Goal: Find specific page/section: Find specific page/section

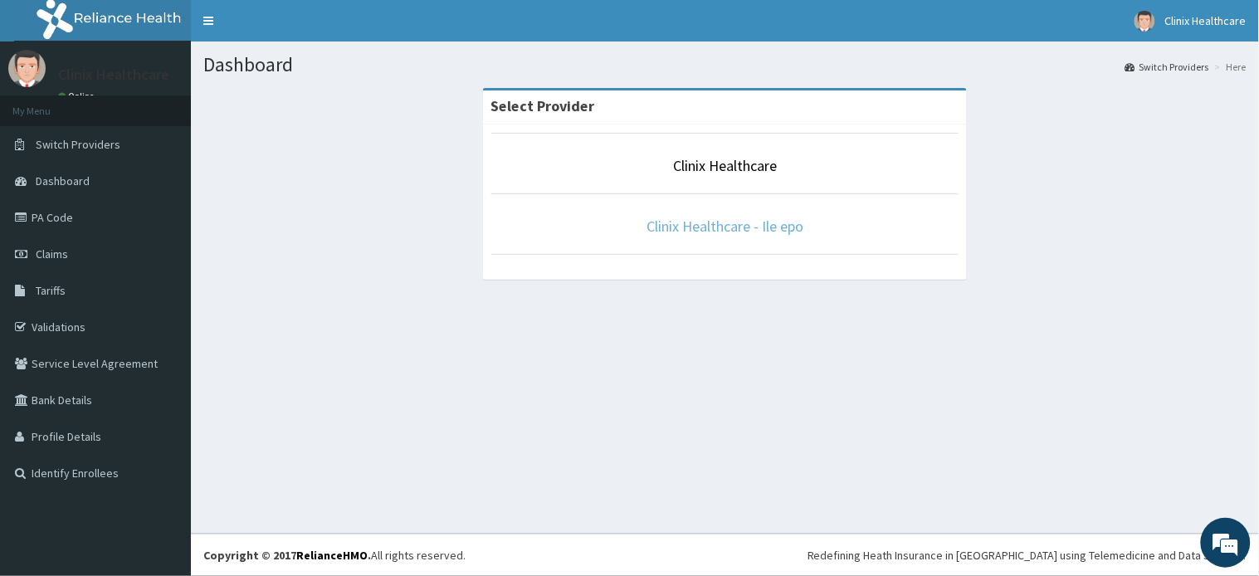
click at [710, 233] on link "Clinix Healthcare - Ile epo" at bounding box center [724, 226] width 157 height 19
click at [699, 158] on link "Clinix Healthcare" at bounding box center [725, 165] width 104 height 19
click at [697, 162] on link "Clinix Healthcare" at bounding box center [725, 165] width 104 height 19
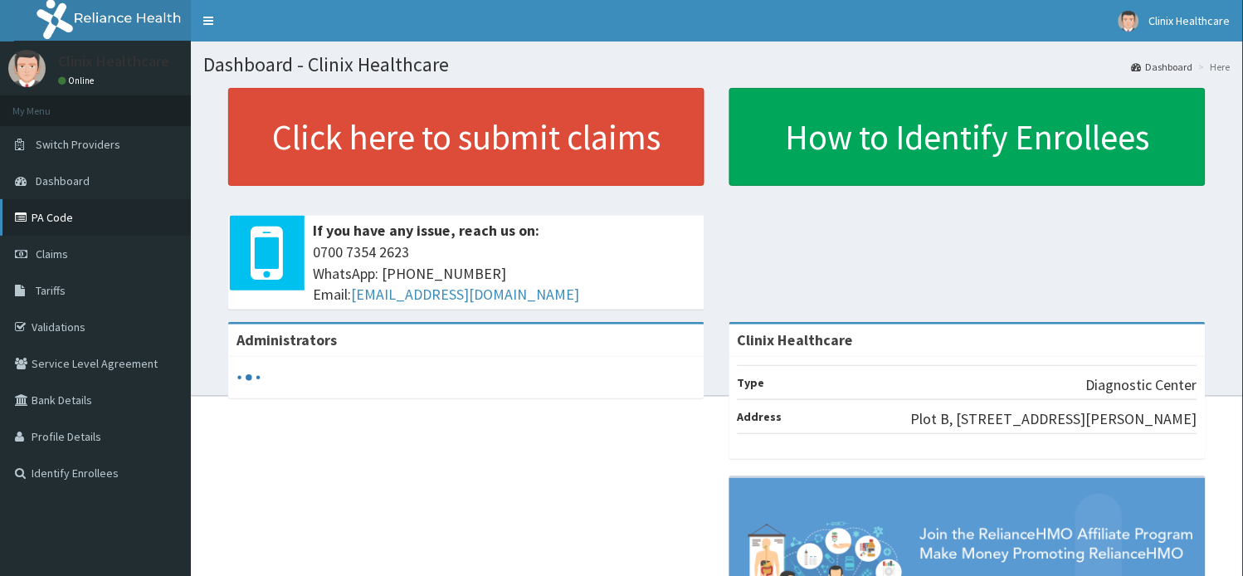
click at [61, 217] on link "PA Code" at bounding box center [95, 217] width 191 height 37
